Goal: Task Accomplishment & Management: Use online tool/utility

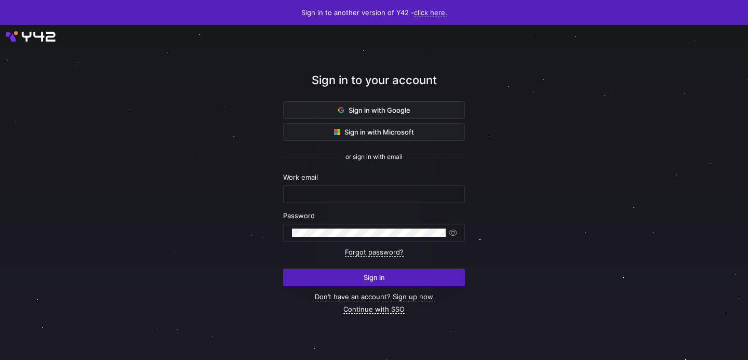
type input "[EMAIL_ADDRESS][DOMAIN_NAME]"
click at [336, 275] on span "submit" at bounding box center [374, 277] width 181 height 17
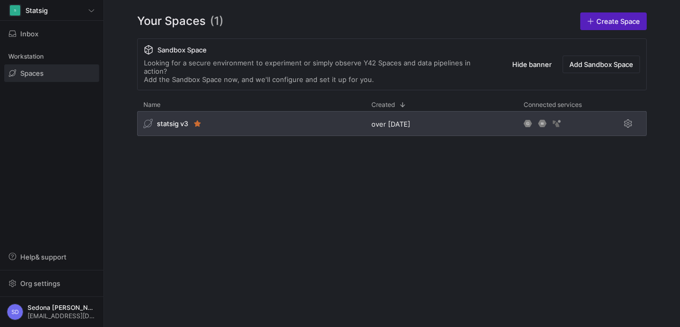
click at [176, 119] on span "statsig v3" at bounding box center [172, 123] width 31 height 8
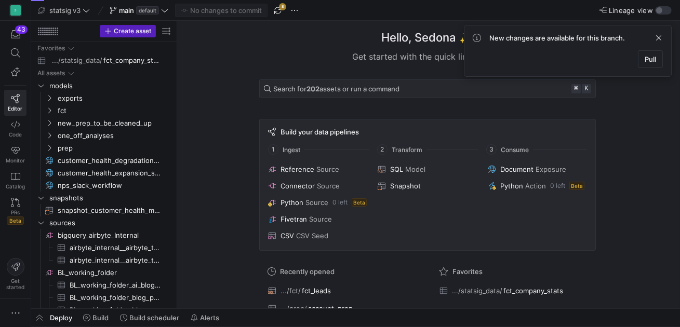
click at [280, 5] on span "button" at bounding box center [278, 10] width 12 height 12
click at [41, 319] on span "button" at bounding box center [39, 318] width 17 height 18
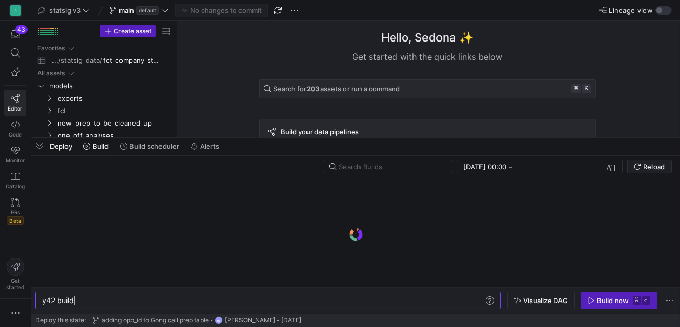
scroll to position [0, 31]
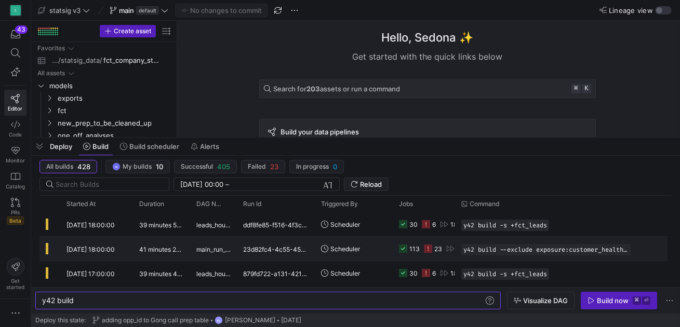
click at [428, 248] on icon at bounding box center [428, 249] width 8 height 8
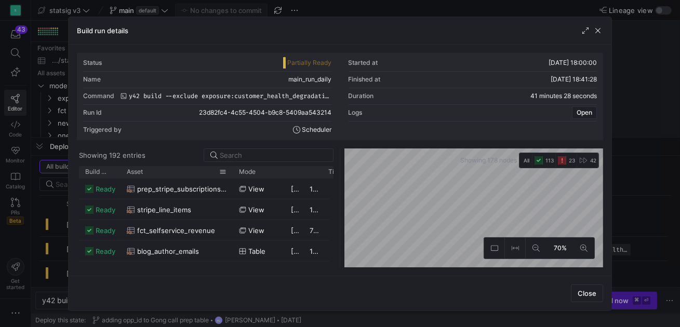
drag, startPoint x: 140, startPoint y: 172, endPoint x: 233, endPoint y: 172, distance: 93.0
click at [233, 172] on div at bounding box center [233, 172] width 4 height 12
click at [93, 171] on span "Build status" at bounding box center [96, 171] width 22 height 7
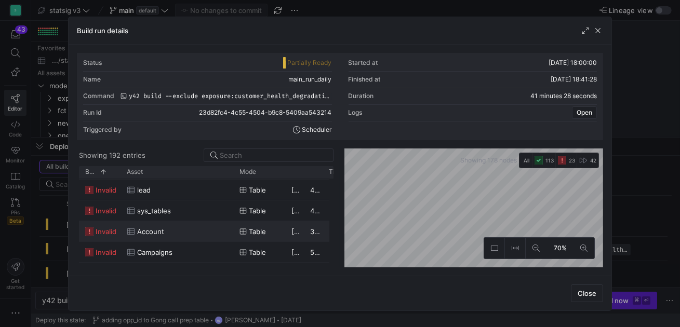
scroll to position [130, 0]
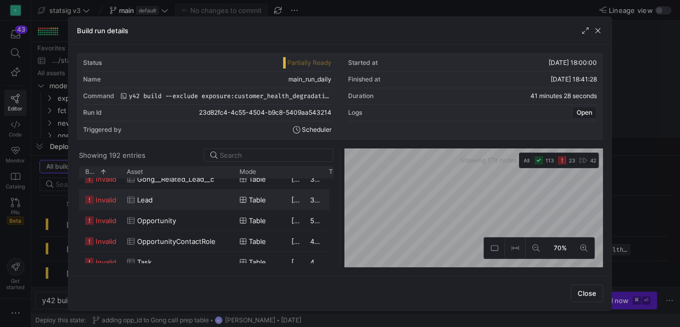
click at [139, 199] on span "Lead" at bounding box center [145, 200] width 16 height 20
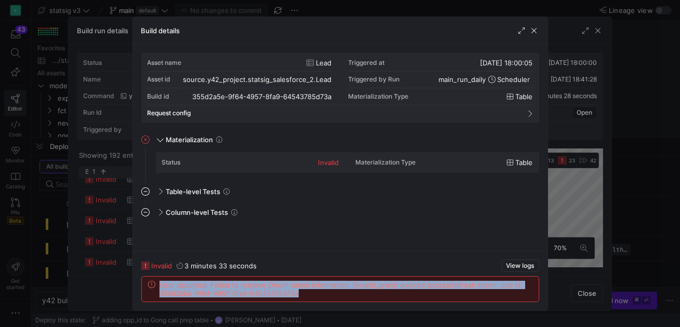
drag, startPoint x: 318, startPoint y: 297, endPoint x: 158, endPoint y: 286, distance: 160.8
click at [158, 286] on div "Error occurred: Failed to retrieve OAuth token information. [invalid_grant] exp…" at bounding box center [340, 289] width 384 height 17
copy span "Error occurred: Failed to retrieve OAuth token information. [invalid_grant] exp…"
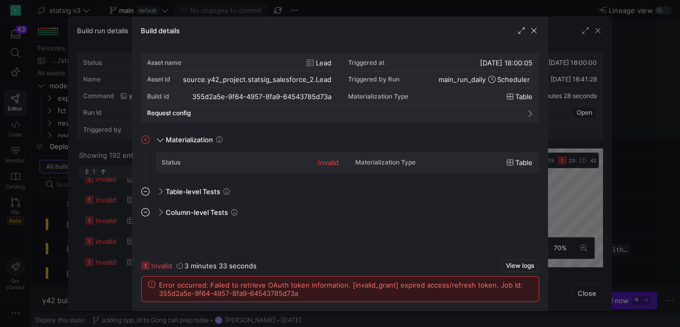
click at [279, 293] on span "Error occurred: Failed to retrieve OAuth token information. [invalid_grant] exp…" at bounding box center [345, 289] width 373 height 17
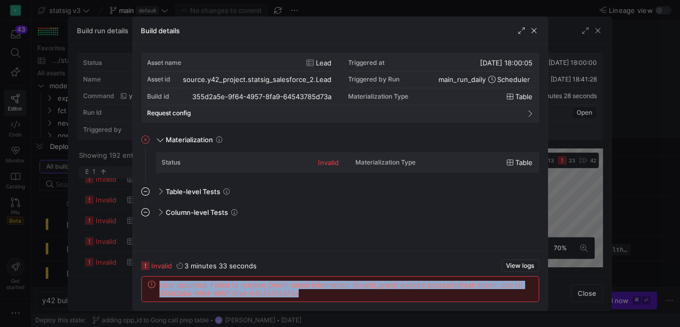
drag, startPoint x: 306, startPoint y: 295, endPoint x: 132, endPoint y: 276, distance: 175.0
click at [133, 276] on div "invalid 3 minutes 33 seconds View logs Error occurred: Failed to retrieve OAuth…" at bounding box center [340, 281] width 414 height 60
copy span "Error occurred: Failed to retrieve OAuth token information. [invalid_grant] exp…"
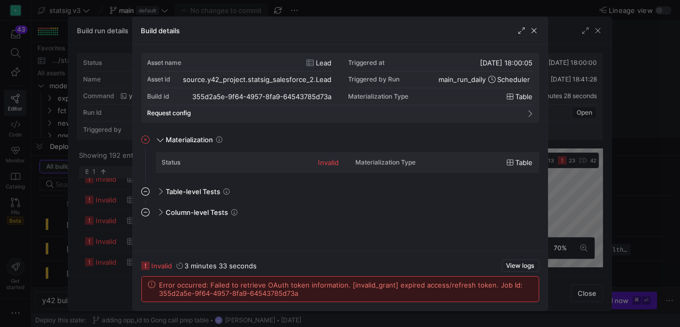
click at [234, 280] on div "Error occurred: Failed to retrieve OAuth token information. [invalid_grant] exp…" at bounding box center [340, 289] width 397 height 25
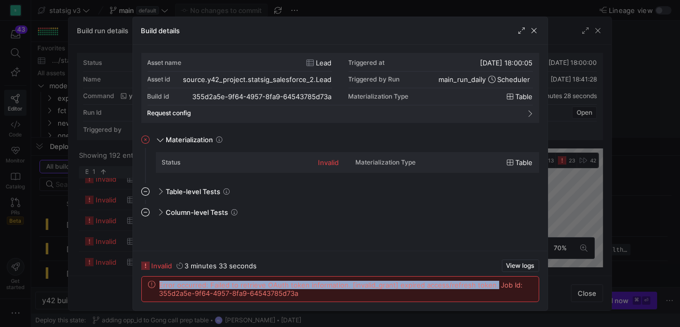
drag, startPoint x: 159, startPoint y: 288, endPoint x: 487, endPoint y: 284, distance: 328.2
click at [487, 284] on span "Error occurred: Failed to retrieve OAuth token information. [invalid_grant] exp…" at bounding box center [345, 289] width 373 height 17
copy span "Error occurred: Failed to retrieve OAuth token information. [invalid_grant] exp…"
click at [533, 28] on span "button" at bounding box center [534, 30] width 10 height 10
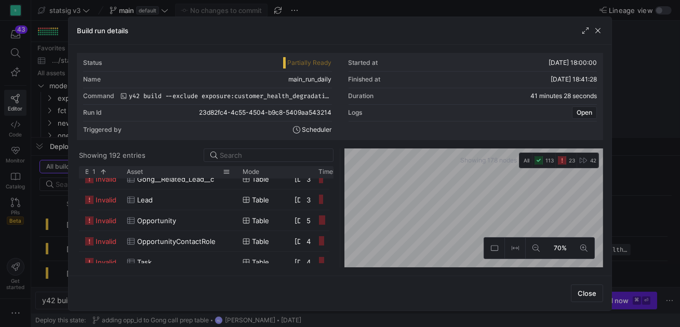
drag, startPoint x: 137, startPoint y: 171, endPoint x: 234, endPoint y: 172, distance: 97.1
click at [234, 172] on div at bounding box center [236, 172] width 4 height 12
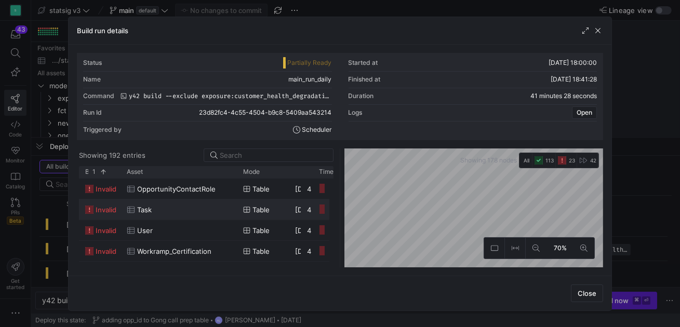
scroll to position [345, 0]
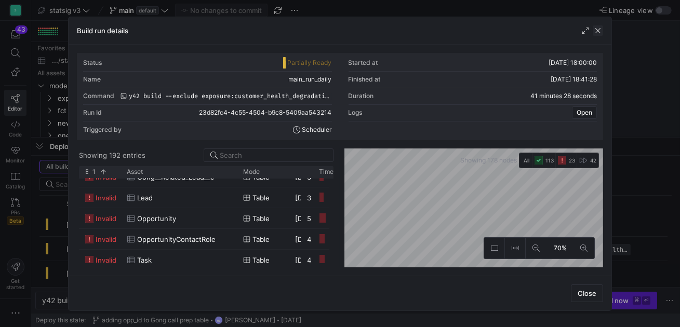
click at [597, 30] on span "button" at bounding box center [598, 30] width 10 height 10
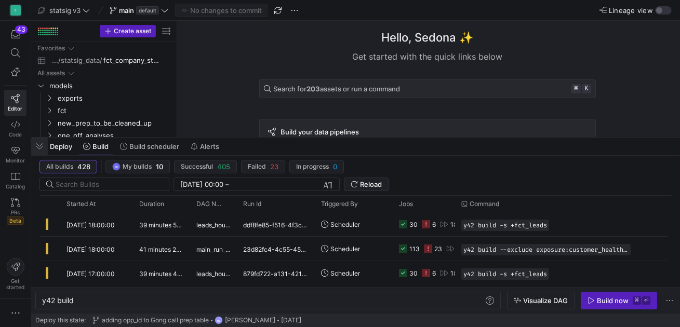
click at [42, 143] on span "button" at bounding box center [39, 147] width 17 height 18
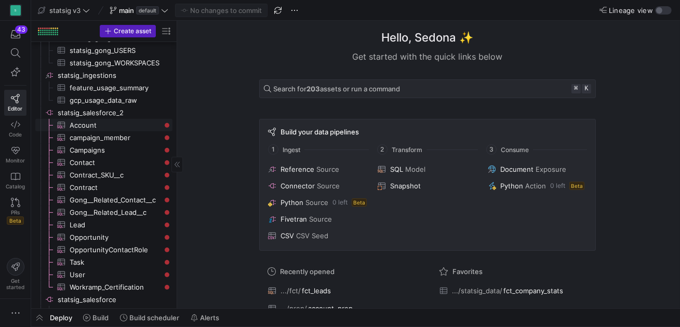
click at [124, 122] on span "Account​​​​​​​​​" at bounding box center [115, 125] width 91 height 12
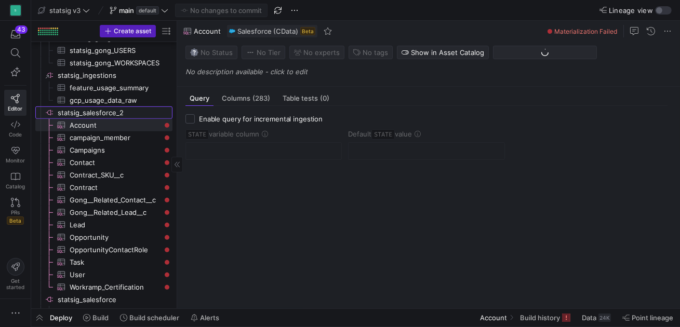
click at [101, 112] on span "statsig_salesforce_2​​​​​​​​" at bounding box center [114, 113] width 113 height 12
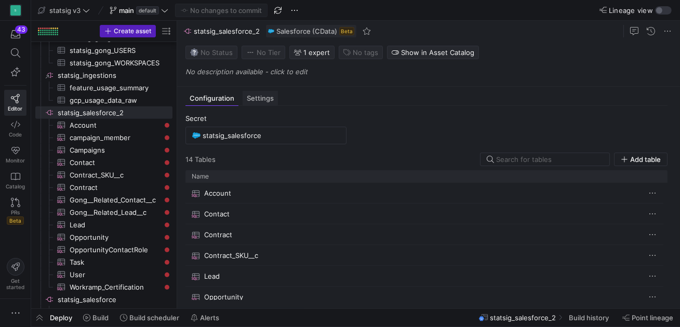
click at [261, 99] on span "Settings" at bounding box center [260, 98] width 27 height 7
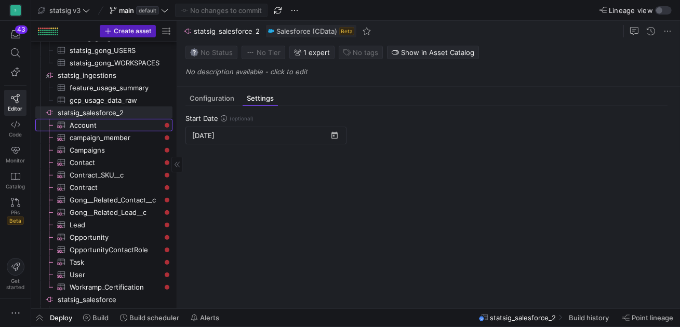
click at [76, 126] on span "Account​​​​​​​​​" at bounding box center [115, 125] width 91 height 12
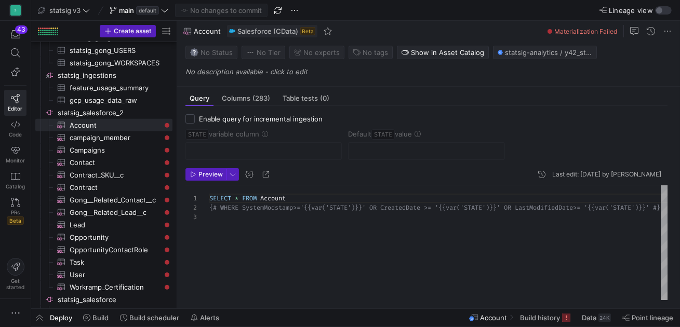
click at [560, 30] on span "Materialization Failed" at bounding box center [585, 32] width 63 height 8
click at [40, 318] on span "button" at bounding box center [39, 318] width 17 height 18
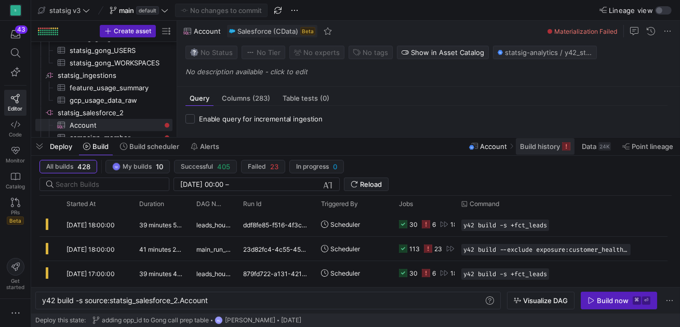
click at [556, 147] on span "Build history" at bounding box center [540, 146] width 40 height 8
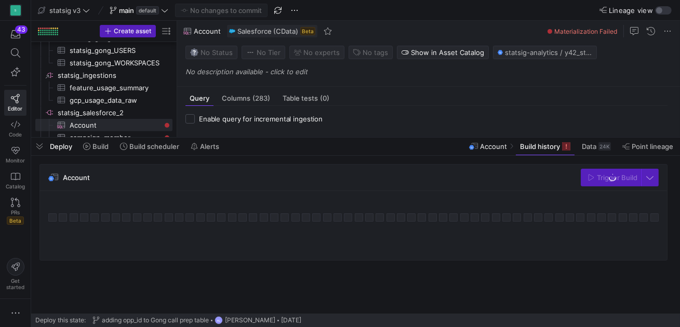
click at [493, 149] on span "Account" at bounding box center [493, 146] width 27 height 8
click at [487, 146] on span "Account" at bounding box center [493, 146] width 27 height 8
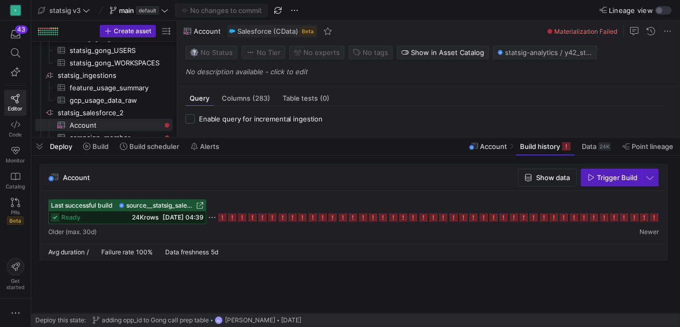
click at [487, 146] on span "Account" at bounding box center [493, 146] width 27 height 8
click at [41, 145] on span "button" at bounding box center [39, 147] width 17 height 18
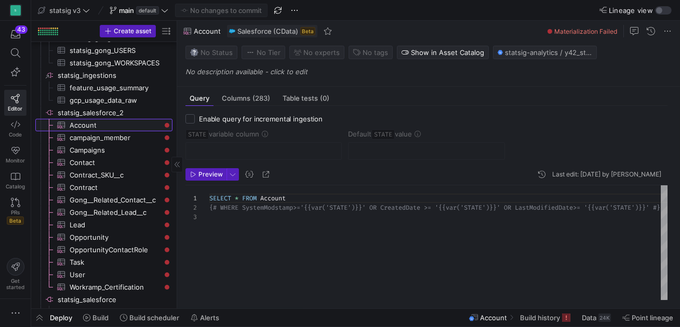
click at [86, 126] on span "Account​​​​​​​​​" at bounding box center [115, 125] width 91 height 12
click at [42, 315] on span "button" at bounding box center [39, 318] width 17 height 18
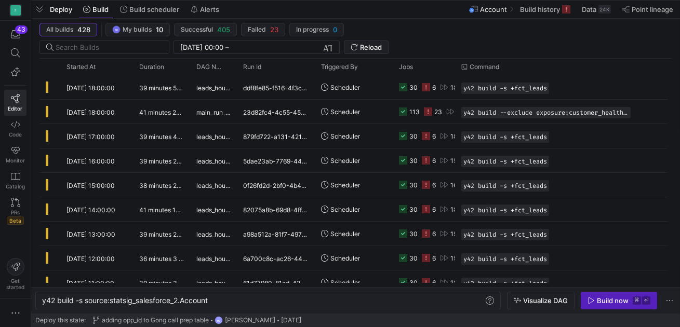
drag, startPoint x: 338, startPoint y: 136, endPoint x: 359, endPoint y: -15, distance: 152.7
click at [359, 0] on html "S 43 Editor Code Monitor Catalog PRs Beta Get started statsig v3 main default N…" at bounding box center [340, 163] width 680 height 327
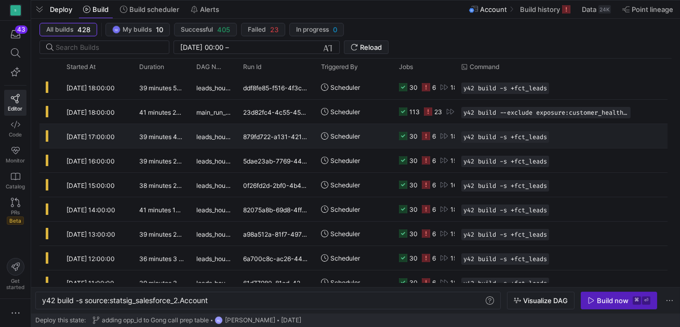
click at [147, 135] on y42-duration "39 minutes 42 seconds" at bounding box center [173, 137] width 68 height 8
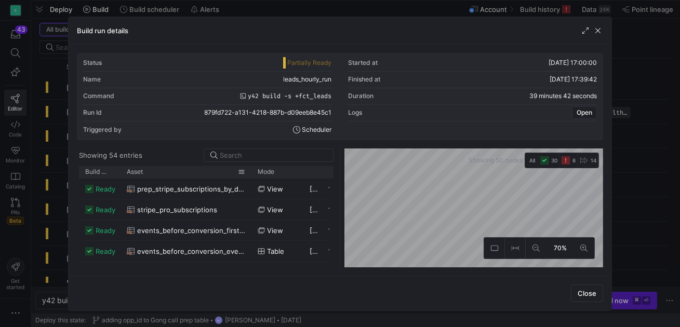
drag, startPoint x: 139, startPoint y: 171, endPoint x: 250, endPoint y: 170, distance: 111.1
click at [250, 170] on div at bounding box center [251, 172] width 4 height 12
click at [93, 172] on span "Build status" at bounding box center [96, 171] width 22 height 7
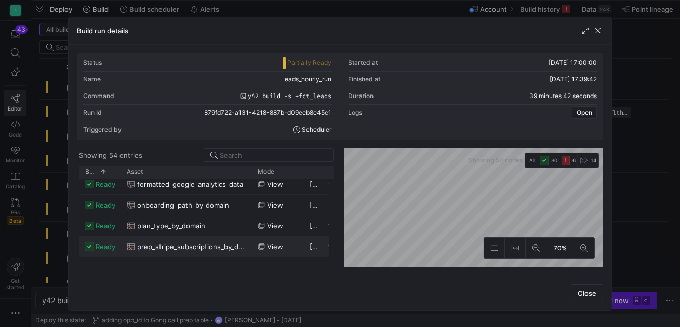
scroll to position [241, 0]
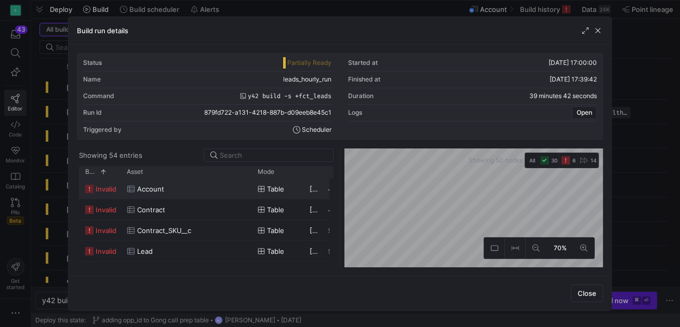
click at [125, 188] on div "Account" at bounding box center [185, 189] width 131 height 20
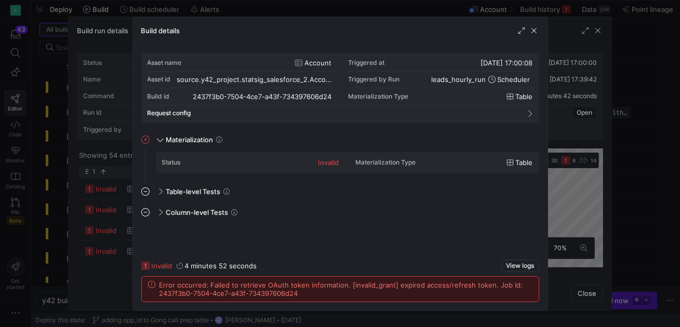
drag, startPoint x: 158, startPoint y: 285, endPoint x: 487, endPoint y: 284, distance: 328.8
click at [487, 284] on div "Error occurred: Failed to retrieve OAuth token information. [invalid_grant] exp…" at bounding box center [340, 289] width 384 height 17
copy span "Error occurred: Failed to retrieve OAuth token information. [invalid_grant] exp…"
click at [238, 288] on span "Error occurred: Failed to retrieve OAuth token information. [invalid_grant] exp…" at bounding box center [345, 289] width 373 height 17
click at [533, 33] on span "button" at bounding box center [534, 30] width 10 height 10
